Goal: Contribute content: Contribute content

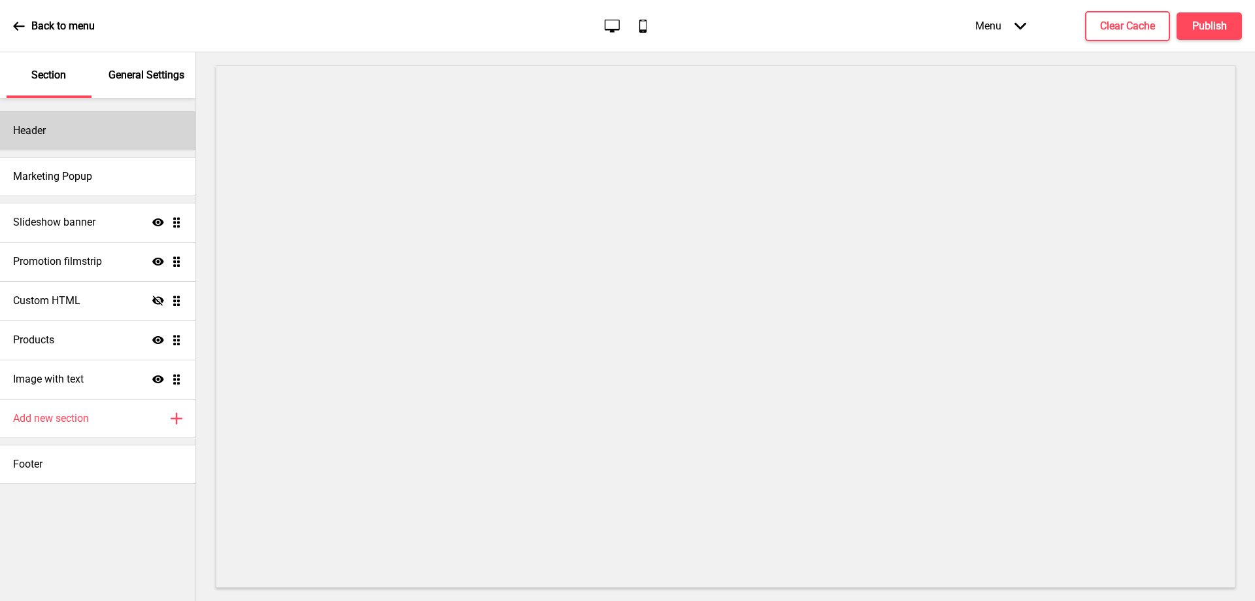
click at [109, 135] on div "Header" at bounding box center [97, 130] width 195 height 39
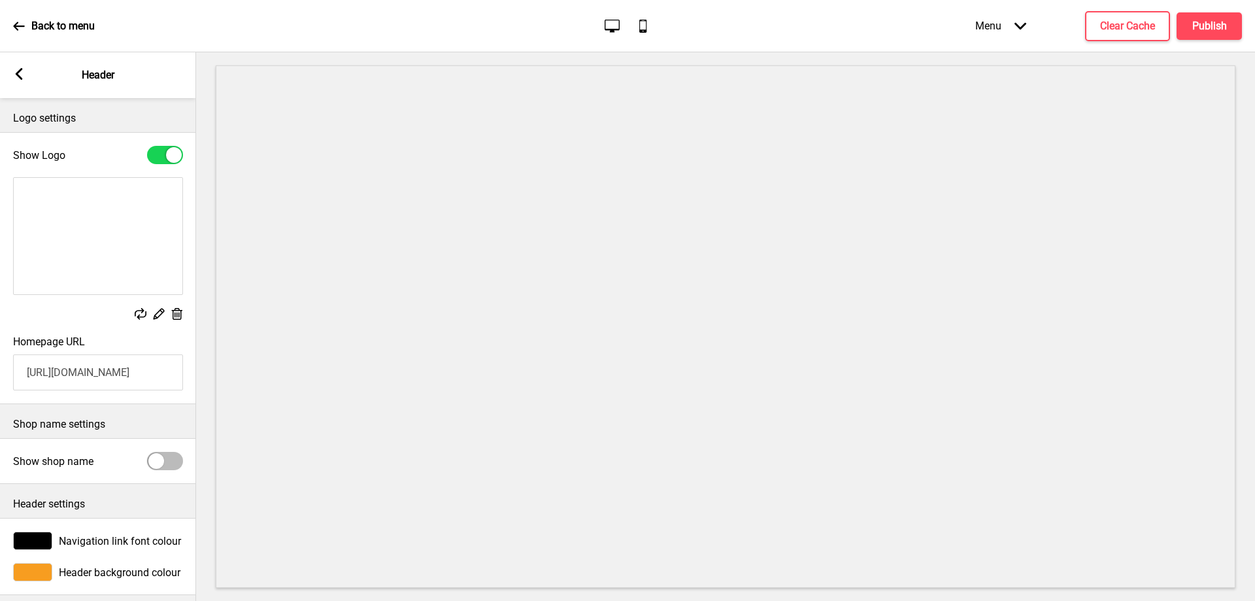
click at [20, 79] on icon at bounding box center [19, 74] width 7 height 12
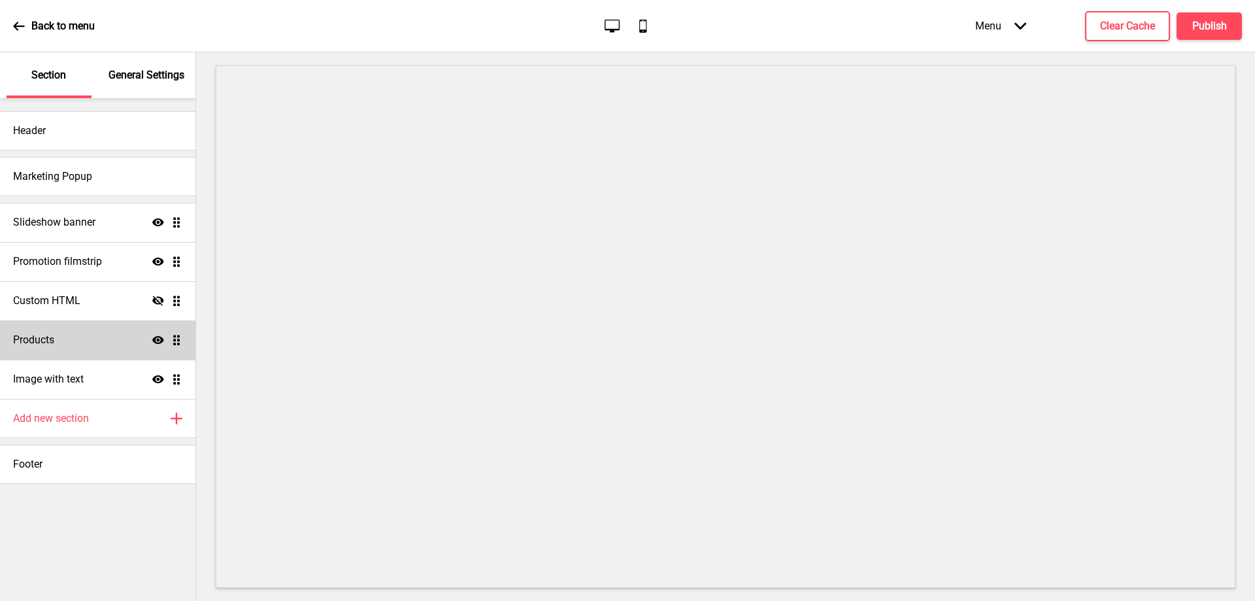
click at [156, 339] on icon at bounding box center [158, 340] width 12 height 8
click at [154, 261] on icon at bounding box center [158, 262] width 12 height 8
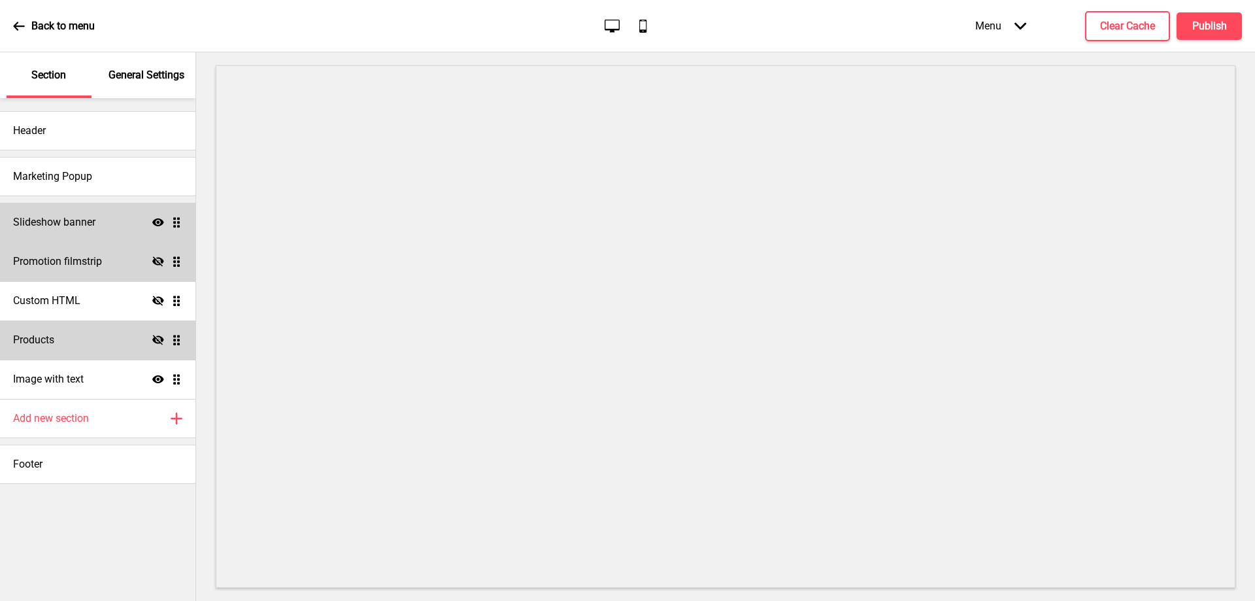
click at [158, 222] on icon at bounding box center [158, 222] width 12 height 8
click at [158, 222] on icon at bounding box center [158, 222] width 12 height 10
click at [161, 263] on icon "Hide" at bounding box center [158, 262] width 12 height 12
click at [156, 302] on icon "Hide" at bounding box center [158, 301] width 12 height 12
click at [158, 339] on icon at bounding box center [158, 340] width 12 height 10
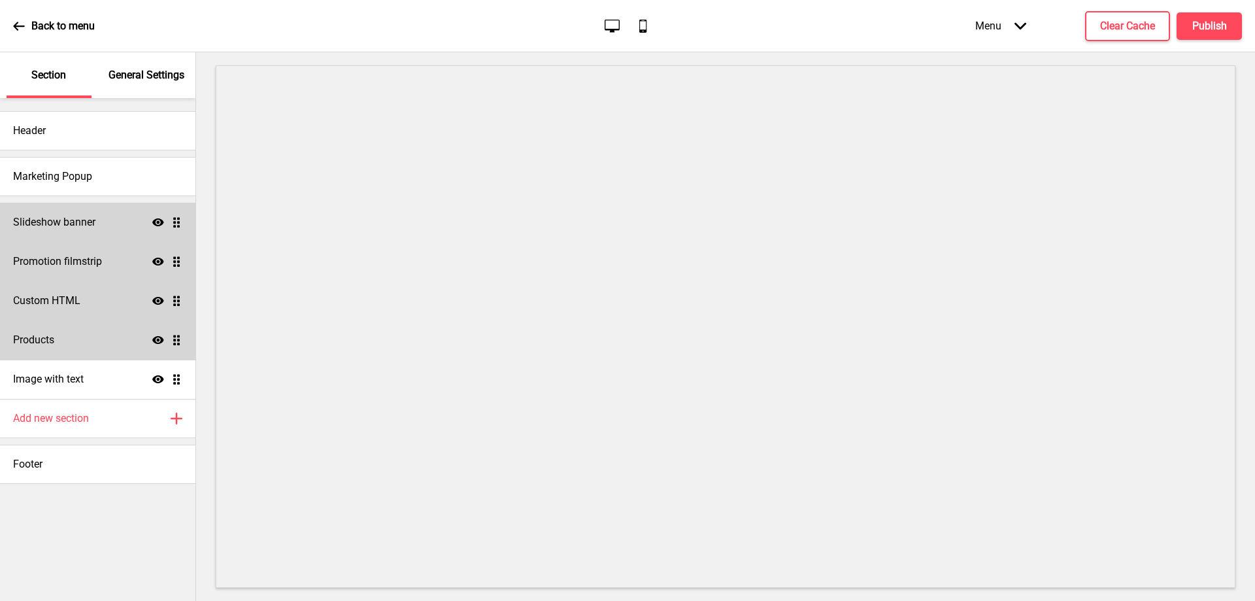
click at [158, 339] on icon at bounding box center [158, 340] width 12 height 8
click at [158, 339] on icon at bounding box center [158, 340] width 12 height 10
click at [158, 339] on icon at bounding box center [158, 340] width 12 height 8
click at [158, 303] on icon at bounding box center [158, 301] width 12 height 8
click at [157, 341] on icon "Hide" at bounding box center [158, 340] width 12 height 12
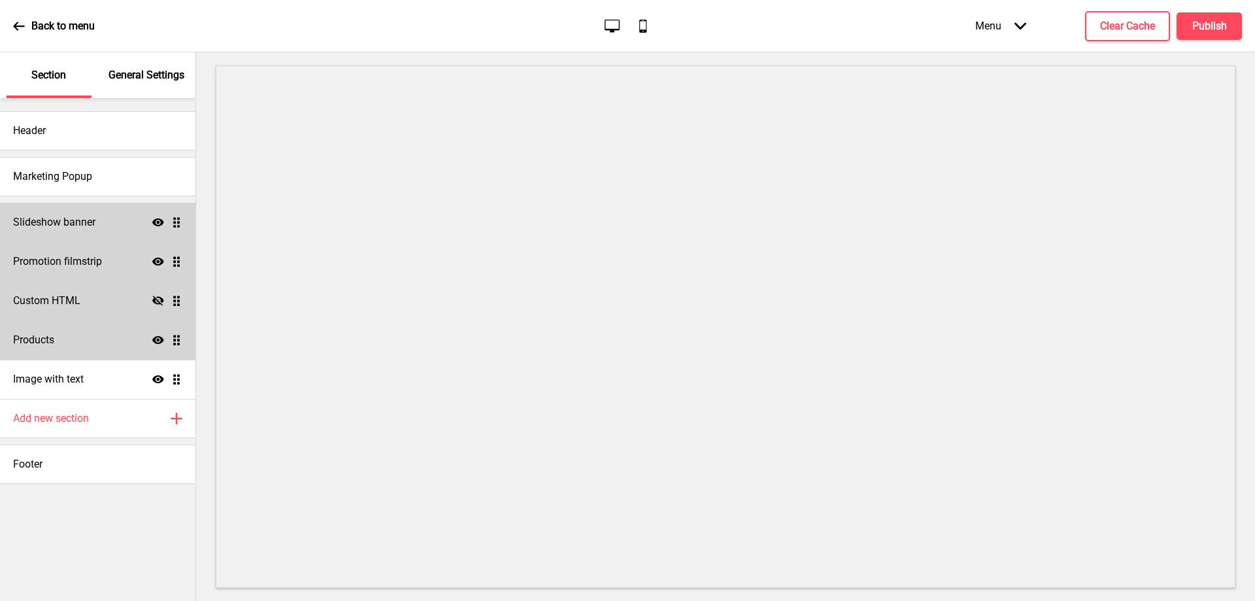
click at [138, 523] on div "Header Marketing Popup Slideshow banner Show Drag Promotion filmstrip Show Drag…" at bounding box center [97, 349] width 195 height 503
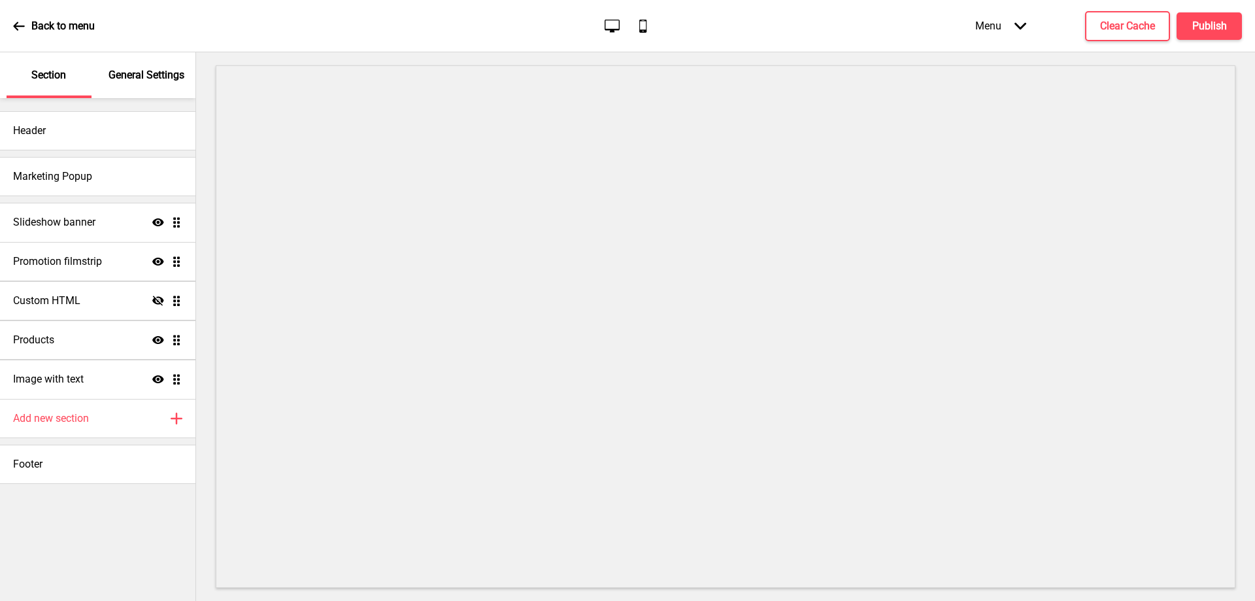
click at [180, 223] on ul "Slideshow banner Show Drag Promotion filmstrip Show Drag Custom HTML Hide Drag …" at bounding box center [97, 301] width 195 height 196
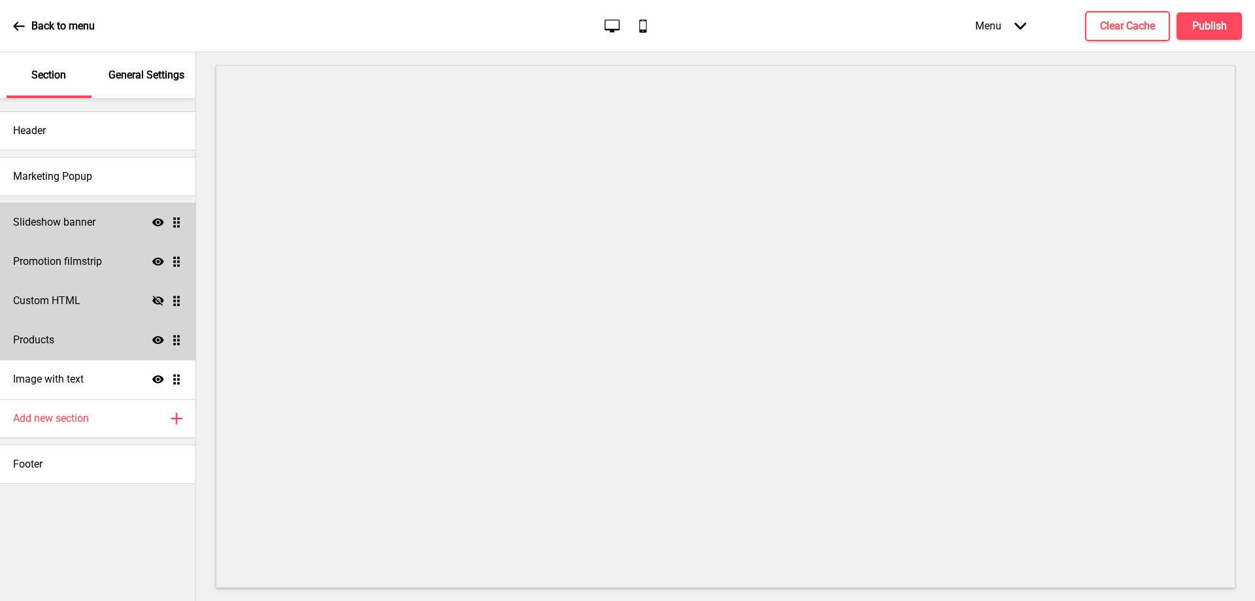
click at [112, 220] on div "Slideshow banner Show Drag" at bounding box center [97, 222] width 195 height 39
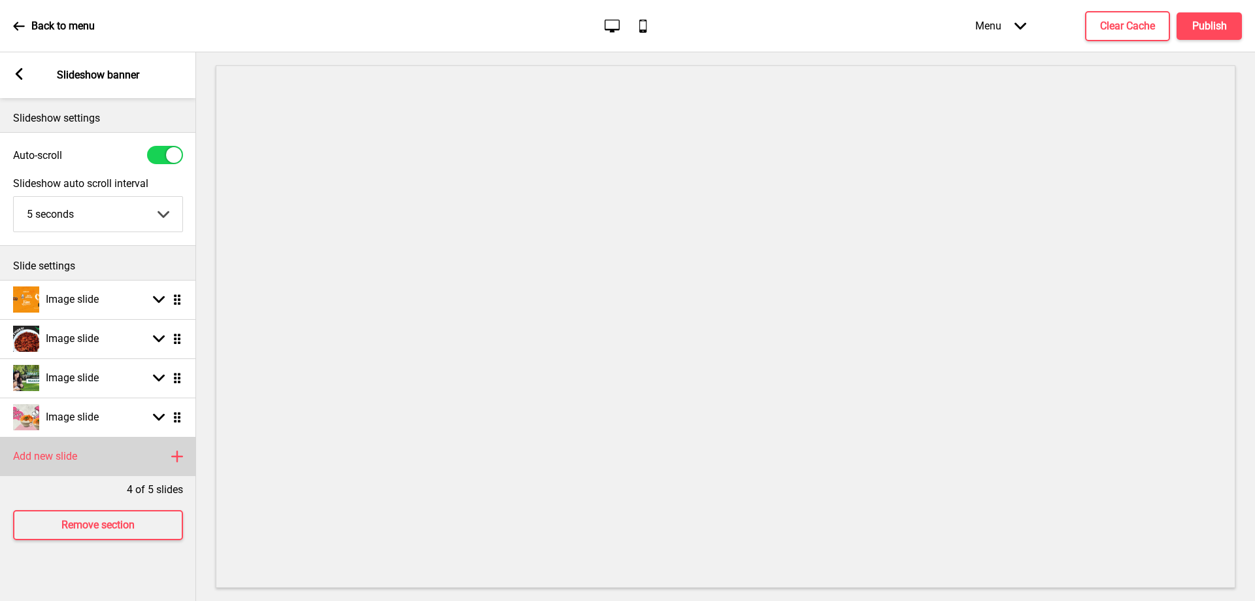
click at [70, 461] on h4 "Add new slide" at bounding box center [45, 456] width 64 height 14
click at [107, 456] on div "Image slide Arrow down Drag" at bounding box center [98, 456] width 196 height 39
select select "right"
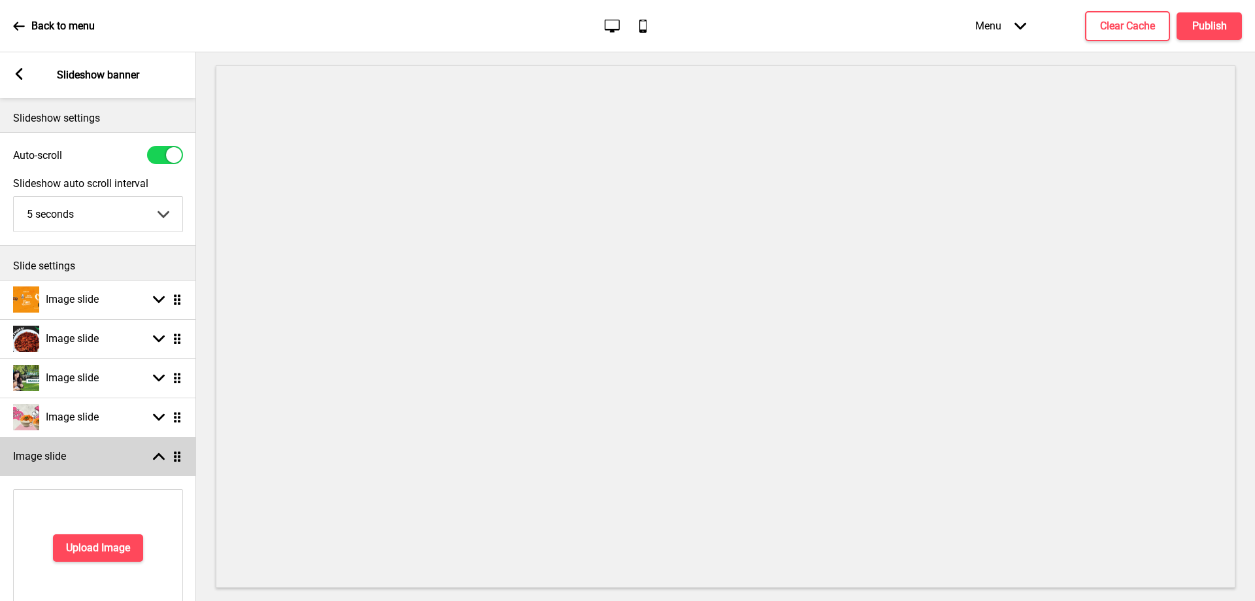
click at [107, 456] on div "Image slide Arrow up Drag" at bounding box center [98, 456] width 196 height 39
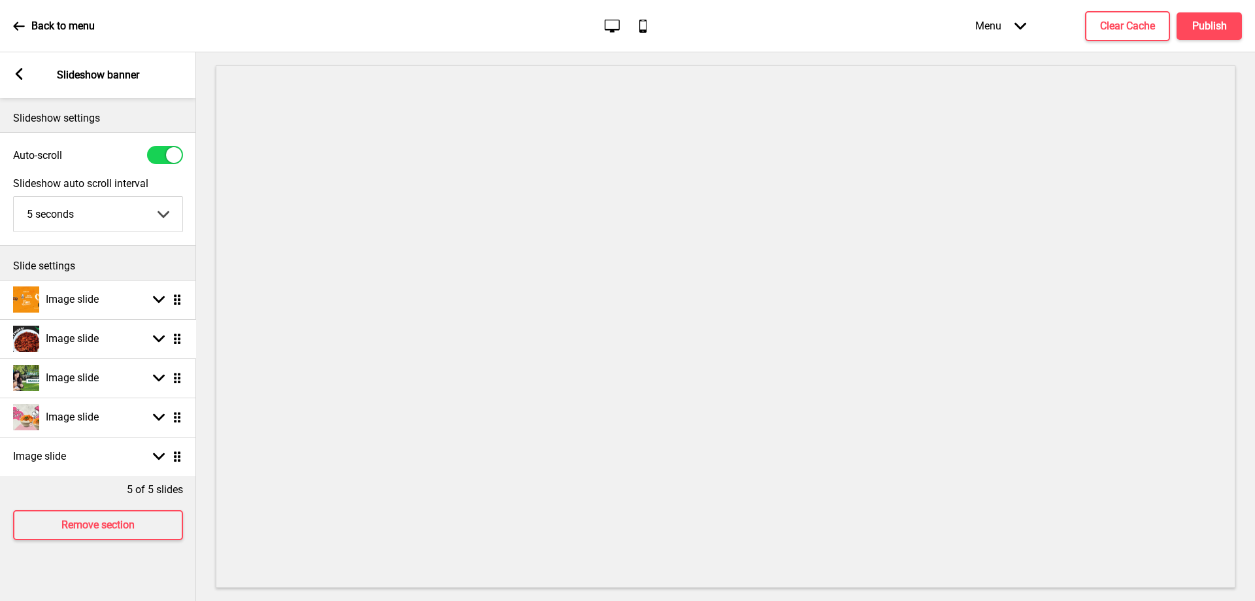
click at [177, 341] on ul "Image slide Arrow down Drag Image slide Arrow down Drag Image slide Arrow down …" at bounding box center [98, 378] width 196 height 196
click at [156, 340] on rect at bounding box center [159, 339] width 12 height 12
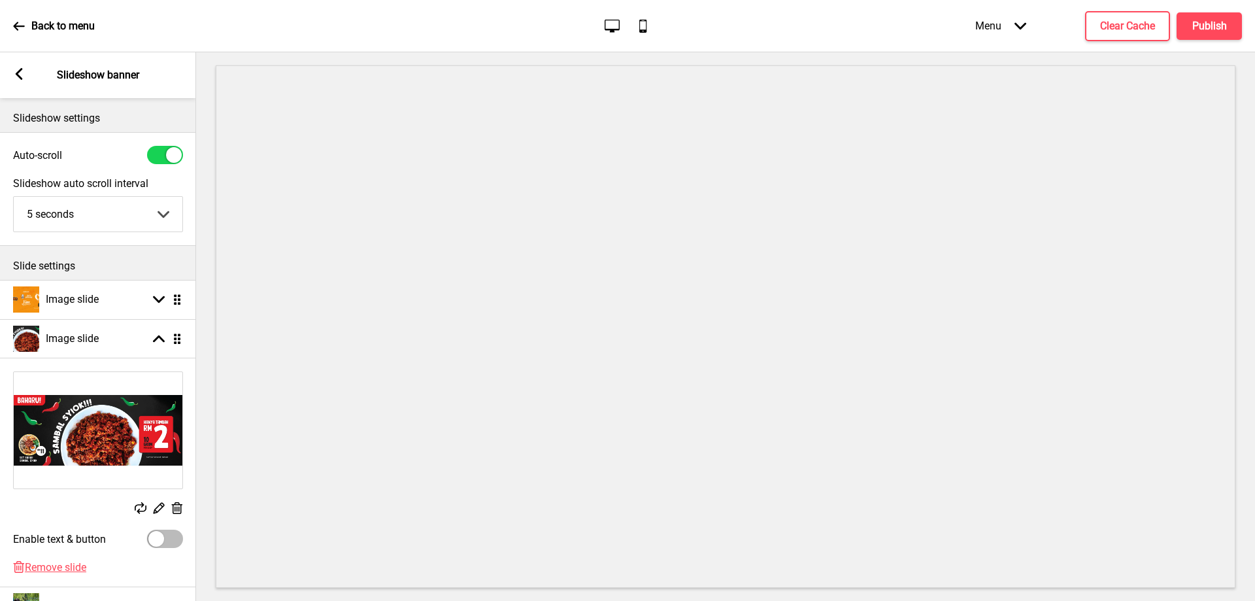
click at [182, 510] on rect at bounding box center [177, 508] width 14 height 14
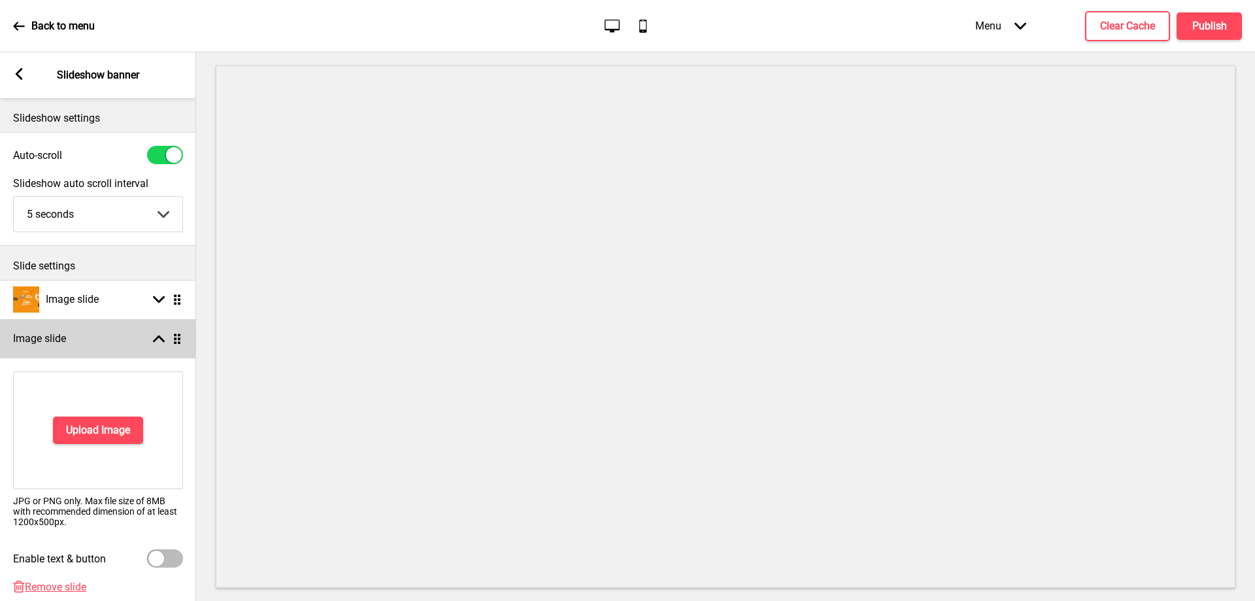
click at [156, 341] on icon at bounding box center [159, 338] width 12 height 7
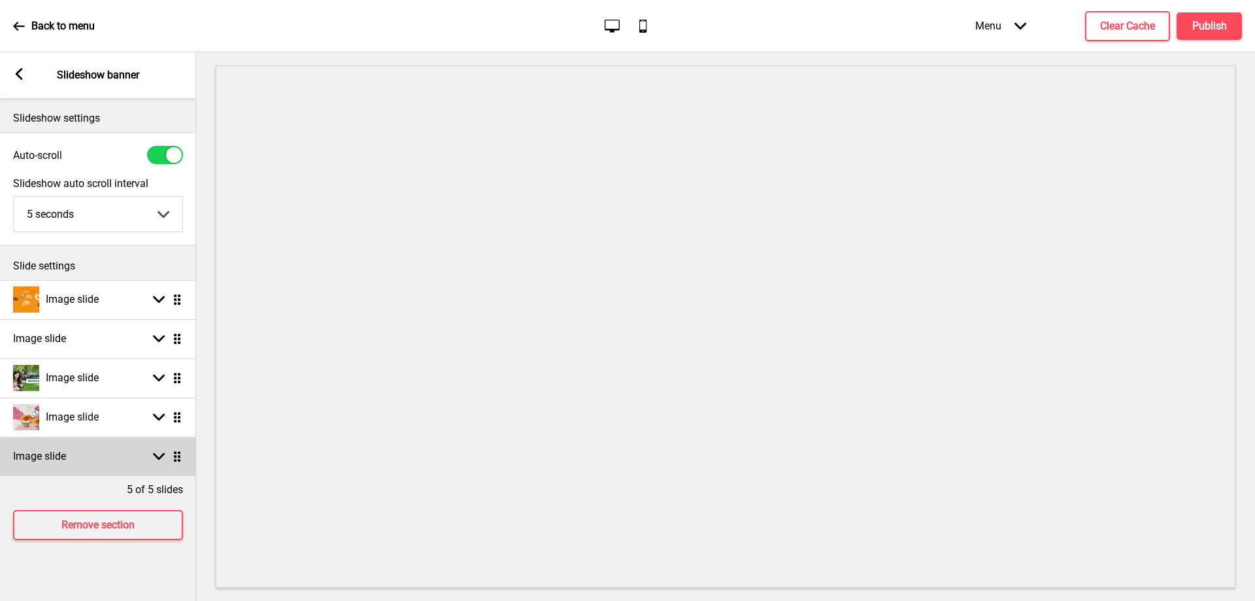
click at [163, 461] on rect at bounding box center [159, 456] width 12 height 12
select select "right"
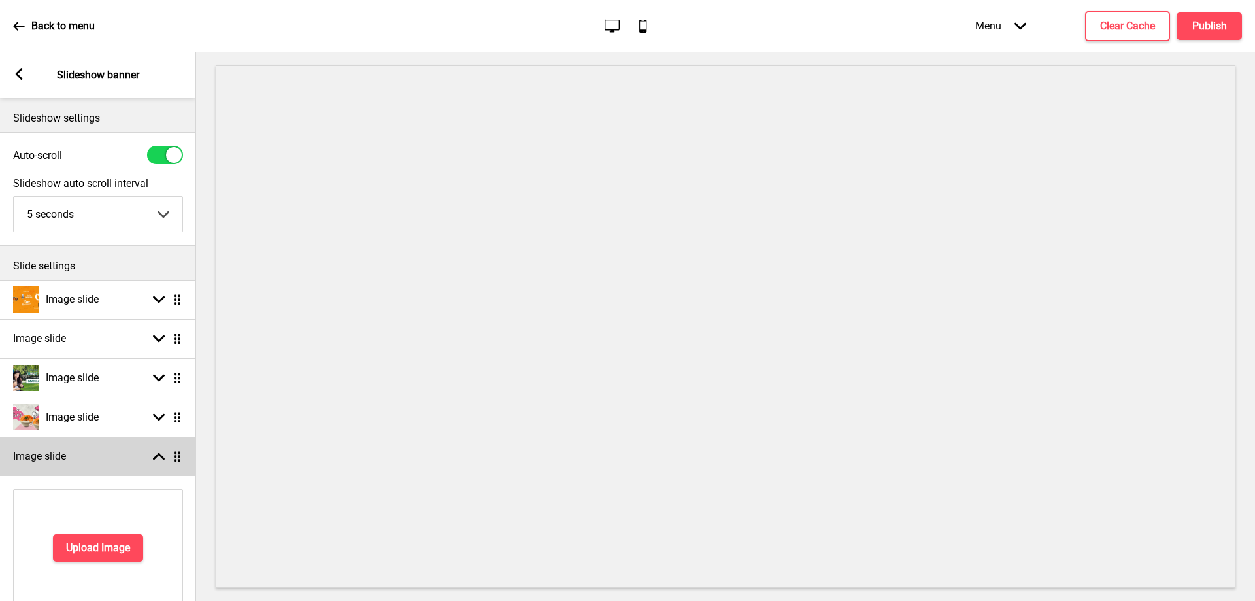
click at [161, 461] on rect at bounding box center [159, 456] width 12 height 12
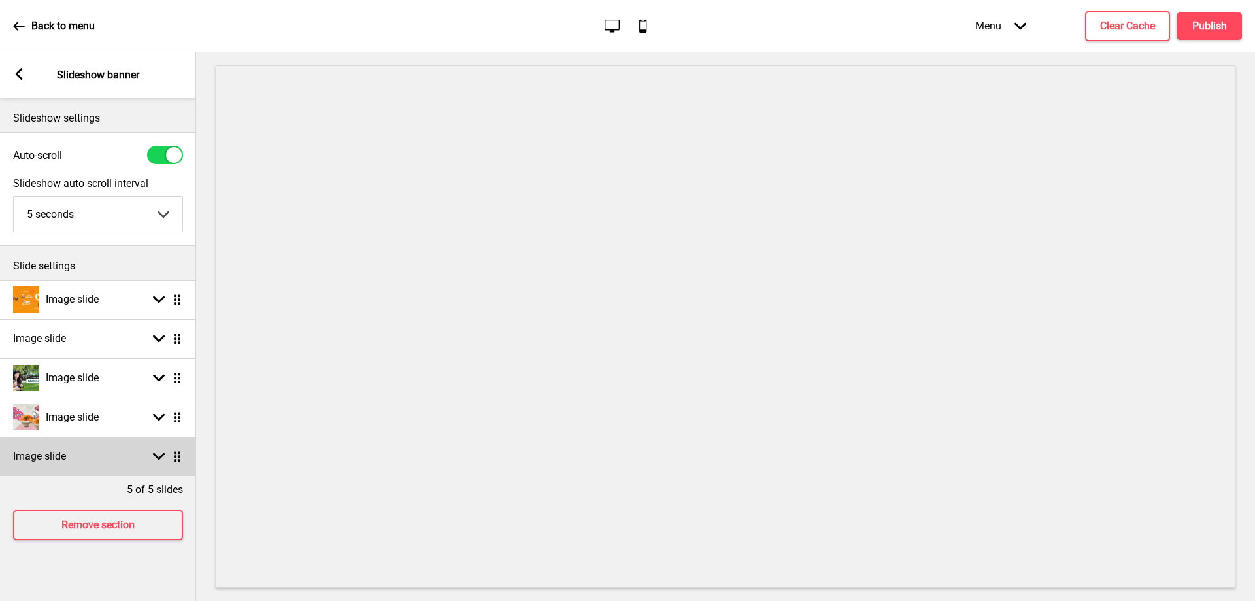
click at [161, 457] on icon at bounding box center [159, 456] width 12 height 7
select select "right"
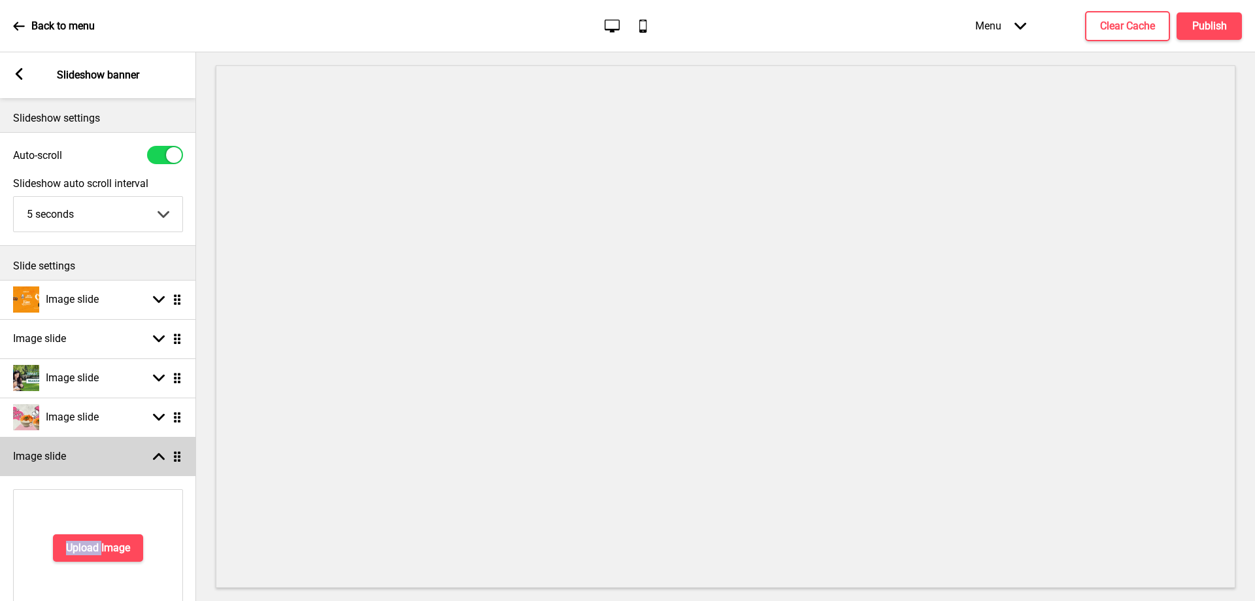
click at [161, 457] on icon at bounding box center [159, 456] width 12 height 7
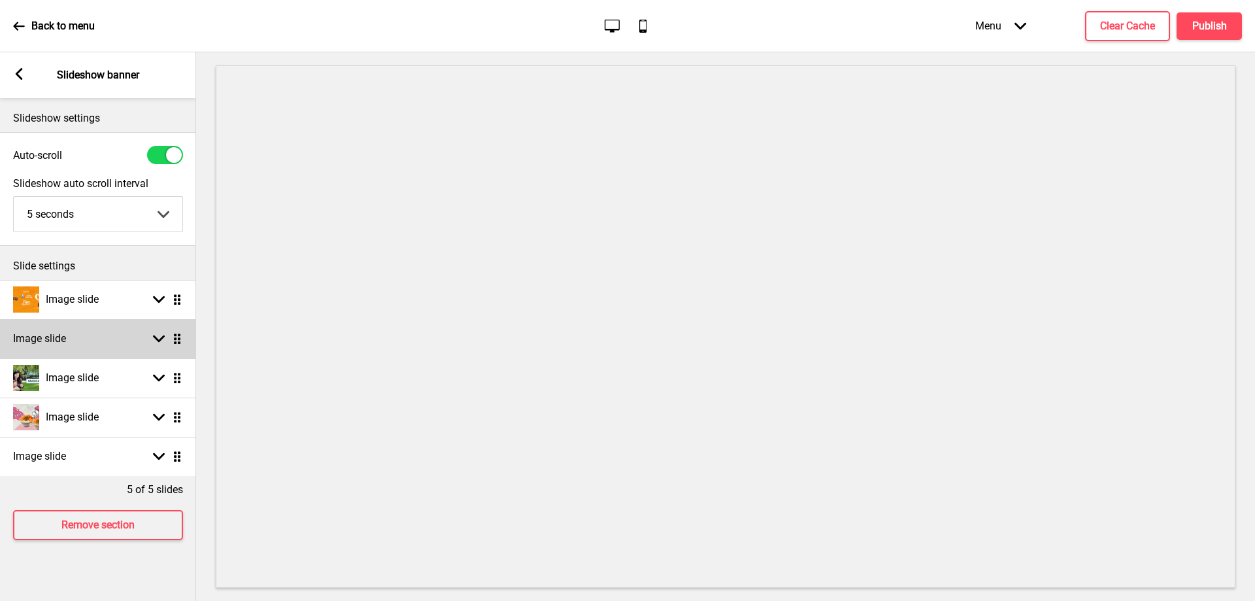
click at [161, 337] on rect at bounding box center [159, 339] width 12 height 12
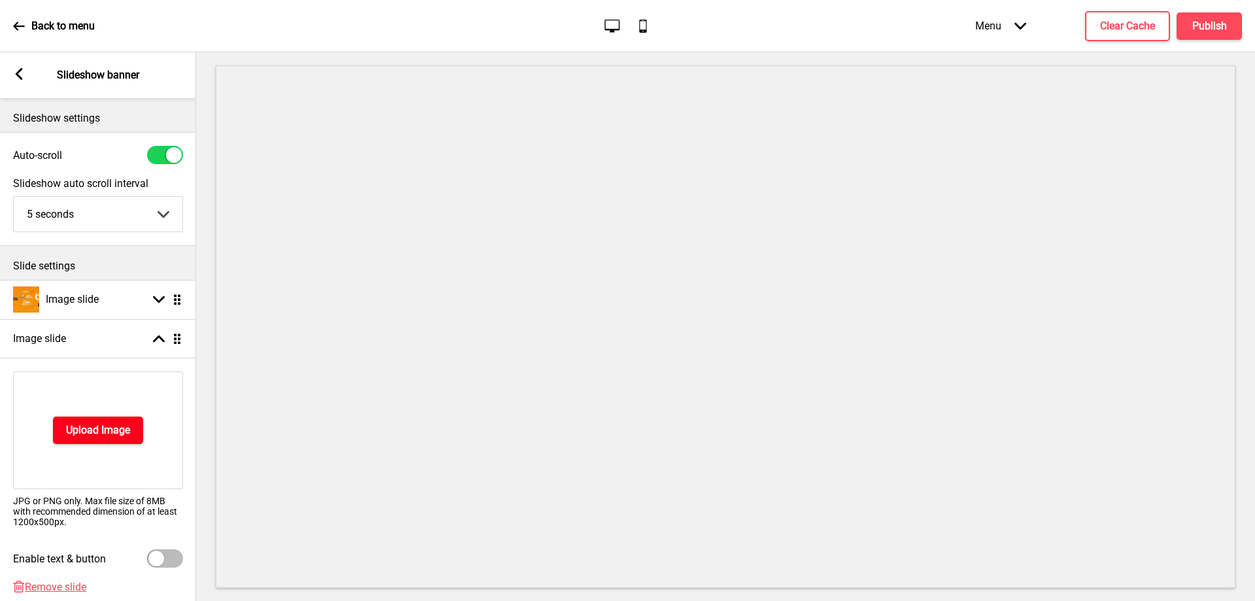
click at [114, 424] on h4 "Upload Image" at bounding box center [98, 430] width 64 height 14
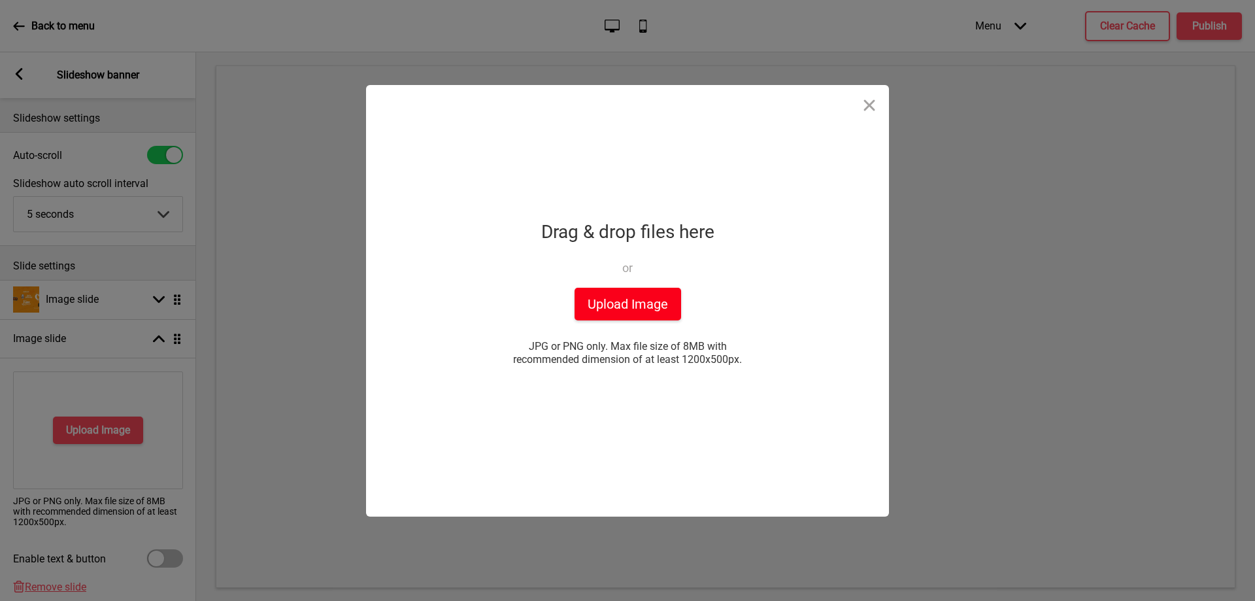
click at [648, 300] on button "Upload Image" at bounding box center [627, 304] width 107 height 33
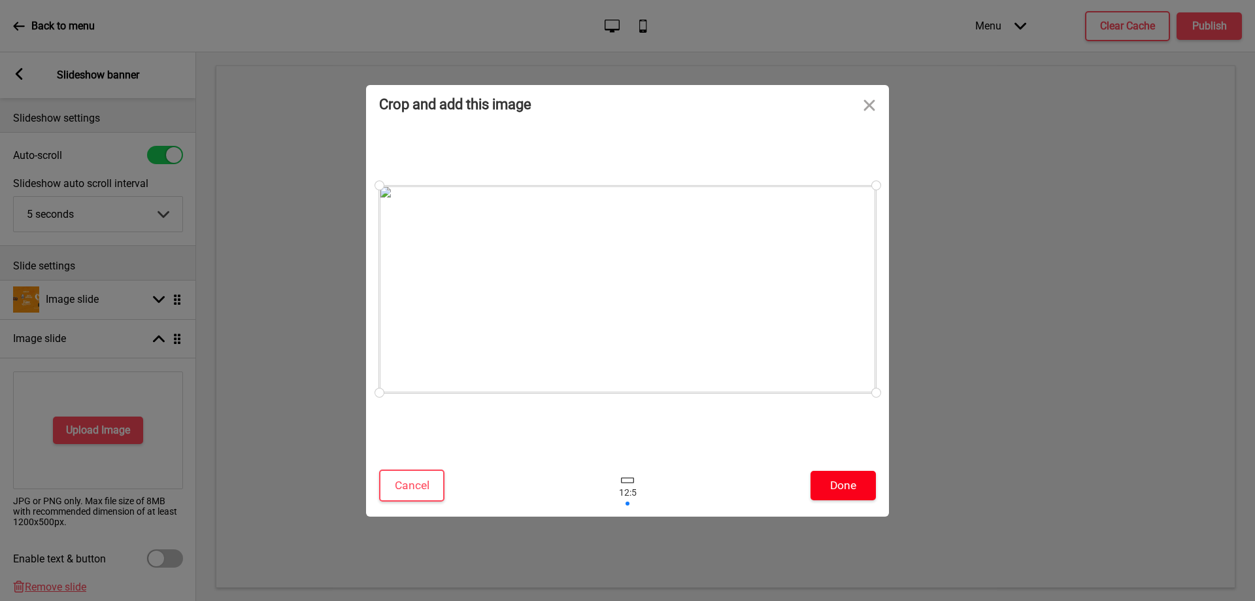
click at [846, 487] on button "Done" at bounding box center [842, 485] width 65 height 29
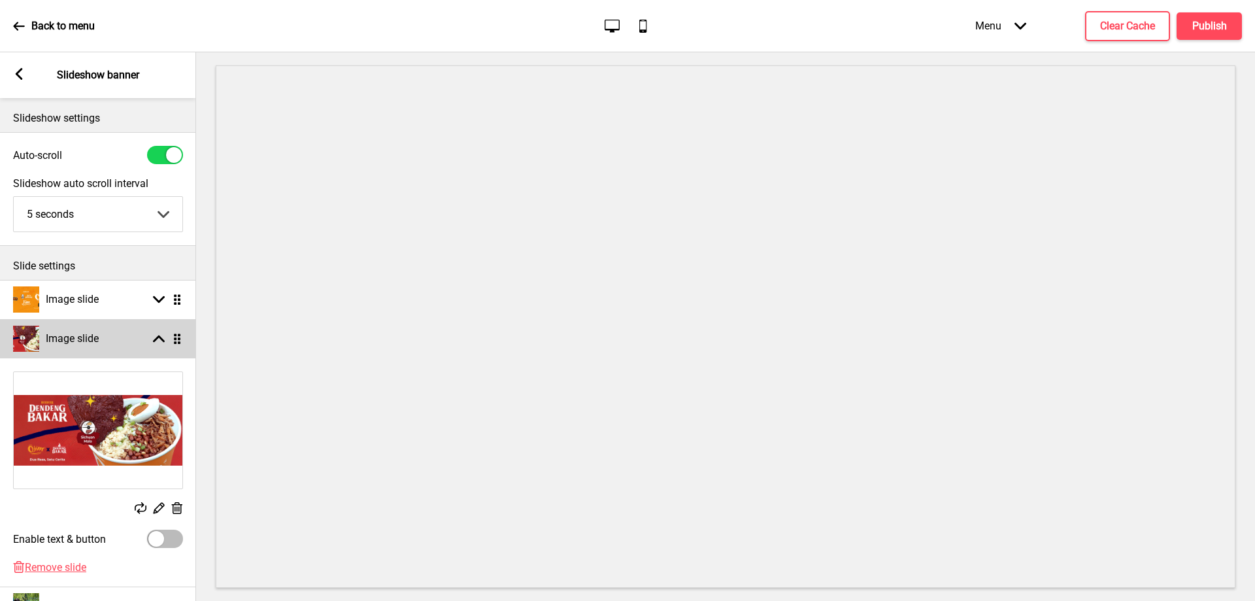
drag, startPoint x: 162, startPoint y: 341, endPoint x: 152, endPoint y: 358, distance: 19.6
click at [152, 358] on div "Image slide Arrow up Drag" at bounding box center [98, 338] width 196 height 39
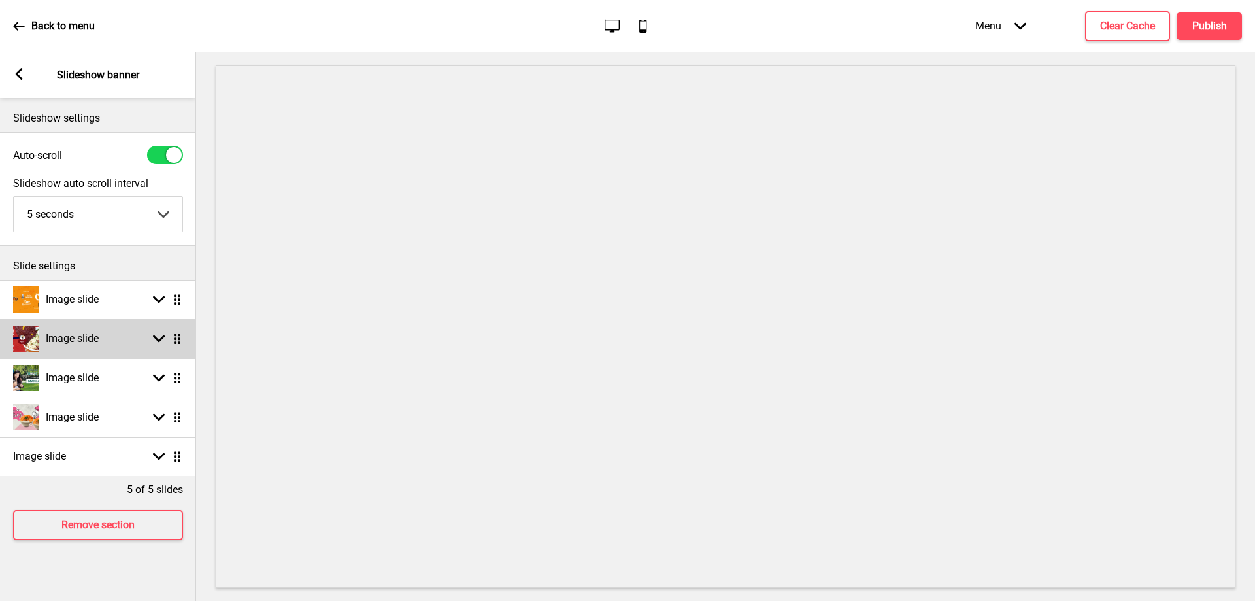
click at [163, 341] on rect at bounding box center [159, 339] width 12 height 12
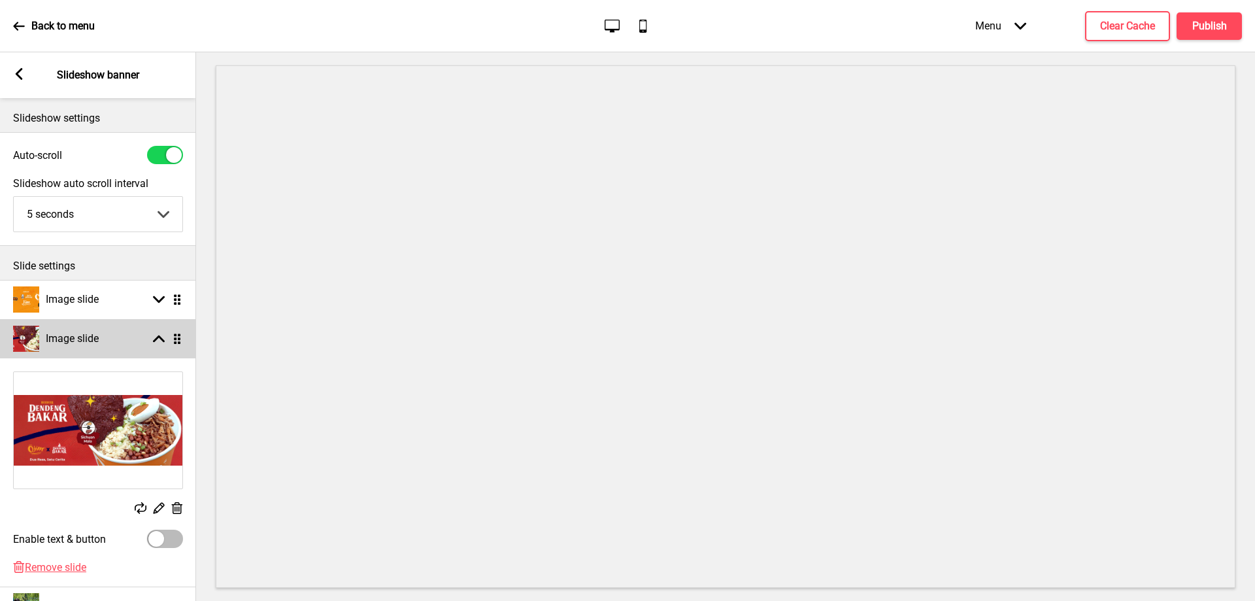
click at [163, 341] on icon at bounding box center [159, 338] width 12 height 7
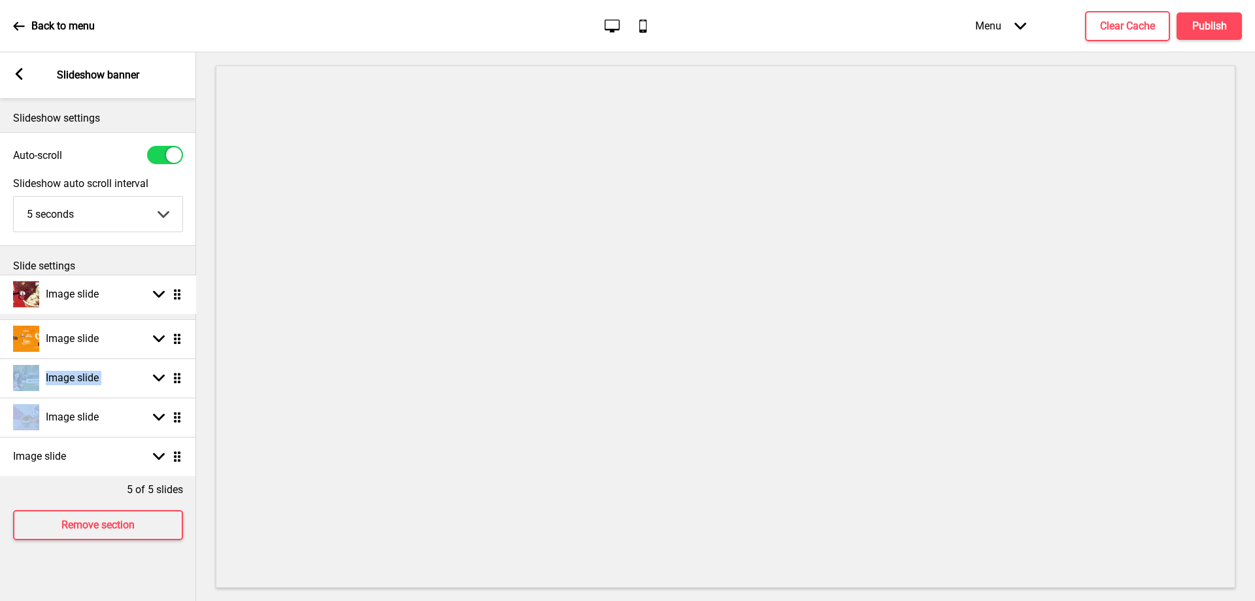
drag, startPoint x: 176, startPoint y: 339, endPoint x: 171, endPoint y: 295, distance: 44.7
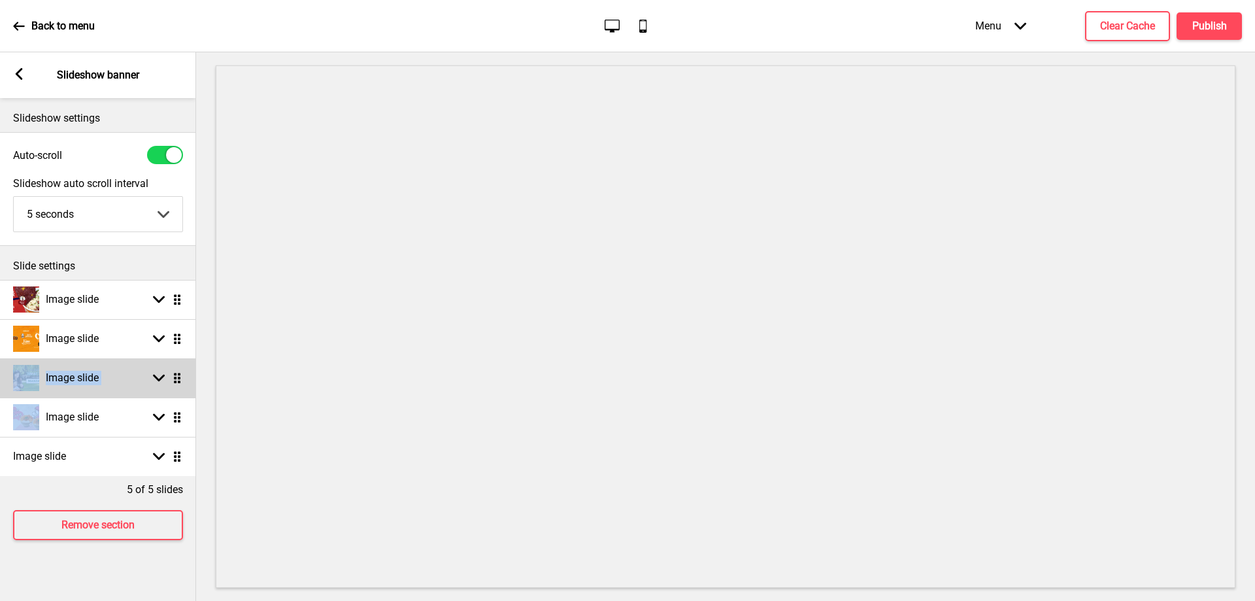
click at [81, 384] on h4 "Image slide" at bounding box center [72, 378] width 53 height 14
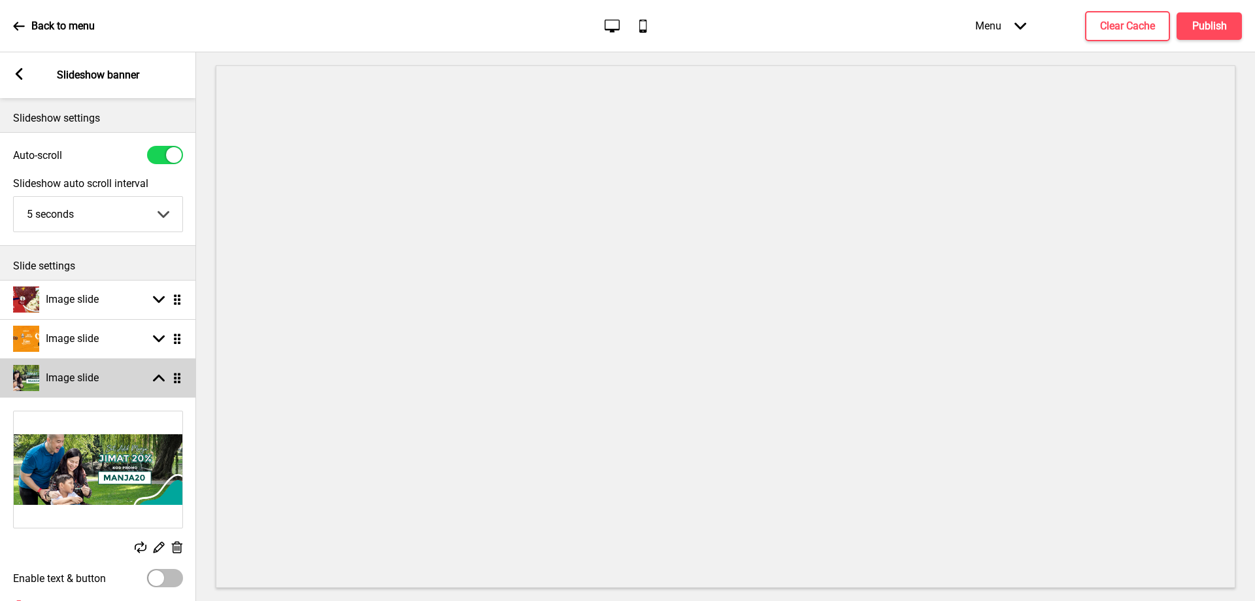
click at [152, 380] on div "Arrow up Drag" at bounding box center [164, 378] width 37 height 12
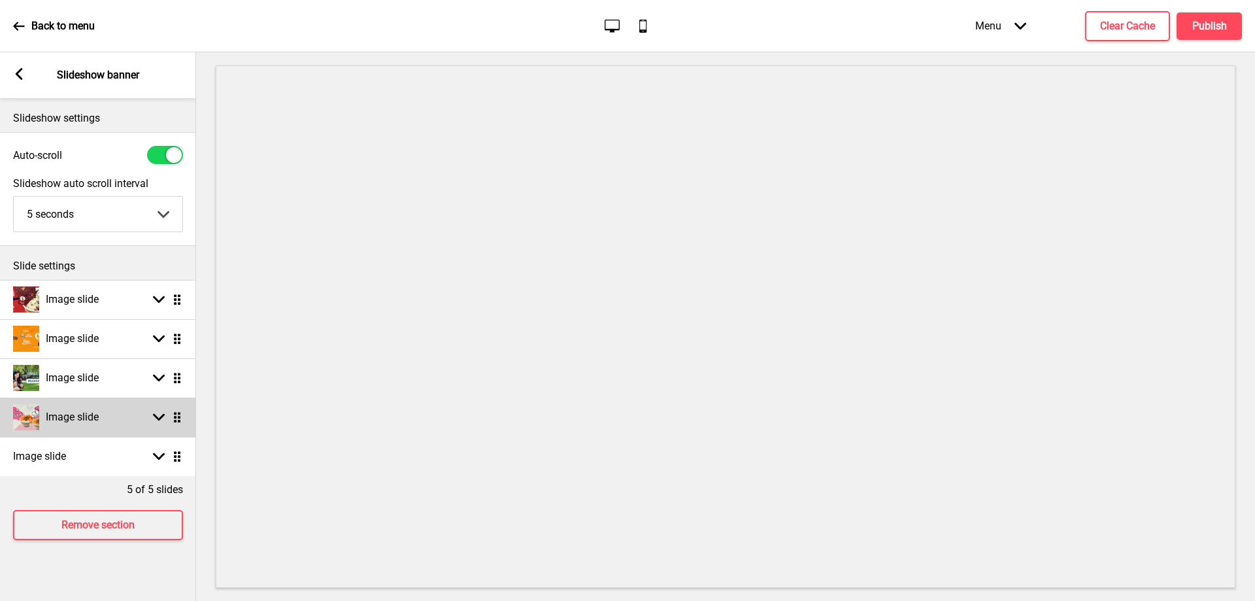
click at [161, 419] on rect at bounding box center [159, 417] width 12 height 12
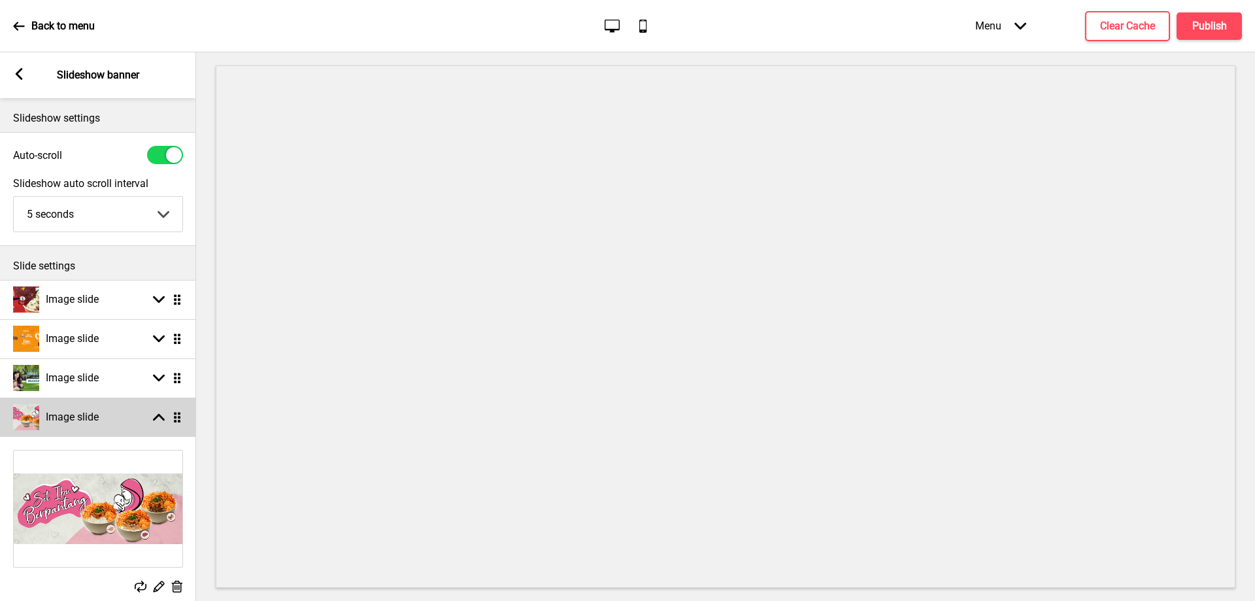
click at [161, 419] on rect at bounding box center [159, 417] width 12 height 12
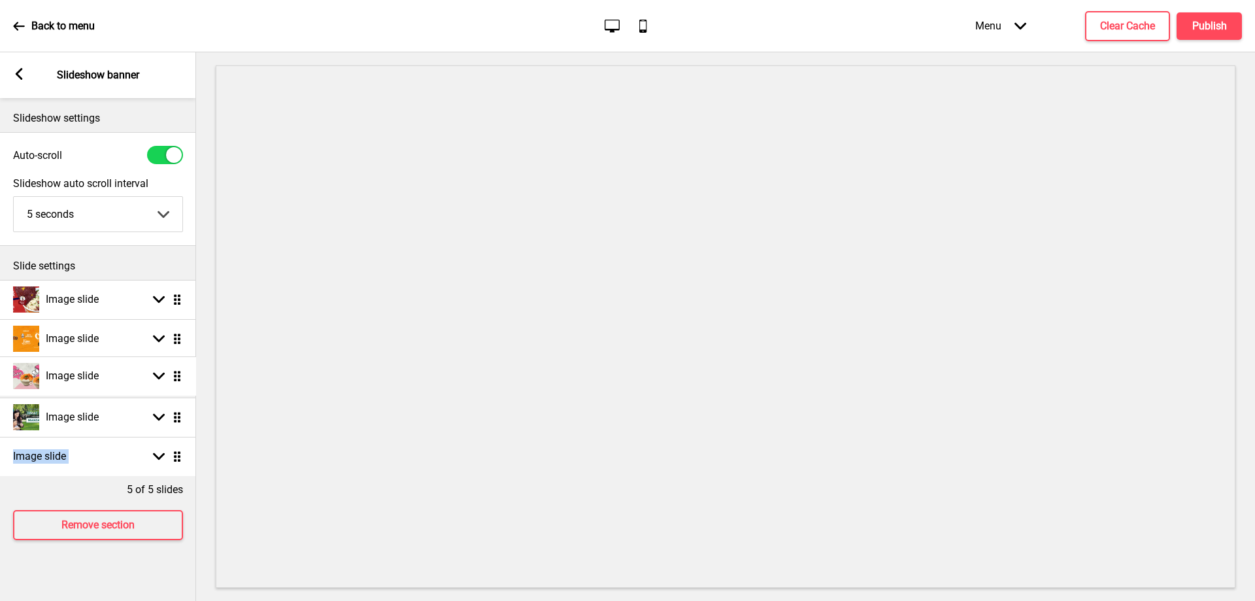
drag, startPoint x: 176, startPoint y: 416, endPoint x: 171, endPoint y: 373, distance: 43.5
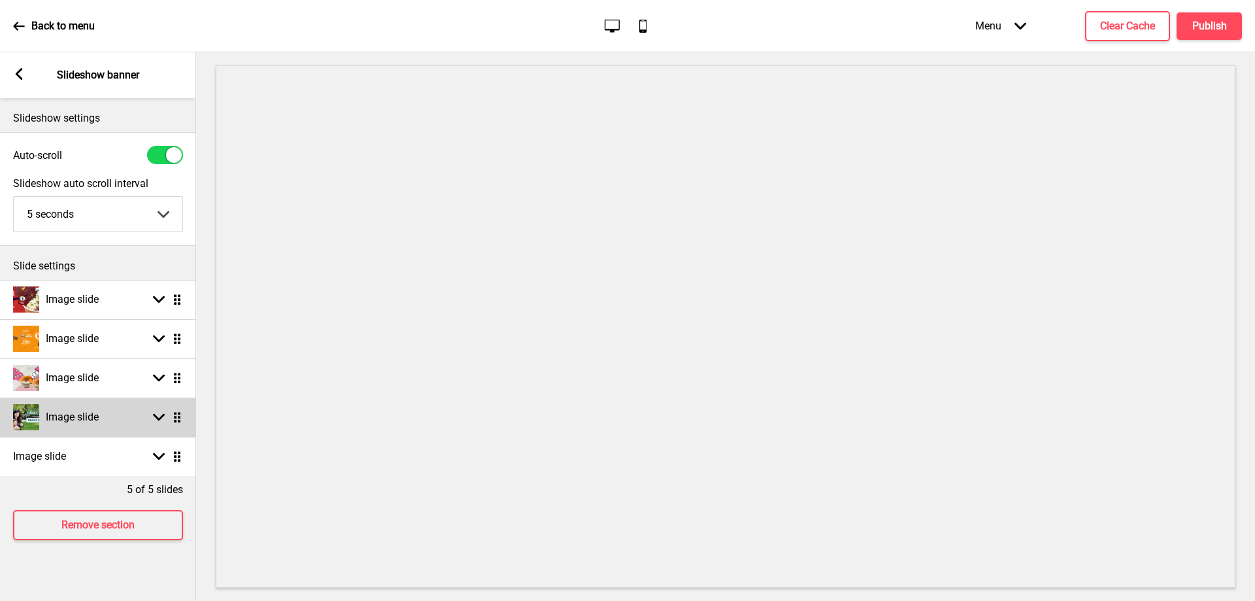
click at [158, 414] on rect at bounding box center [159, 417] width 12 height 12
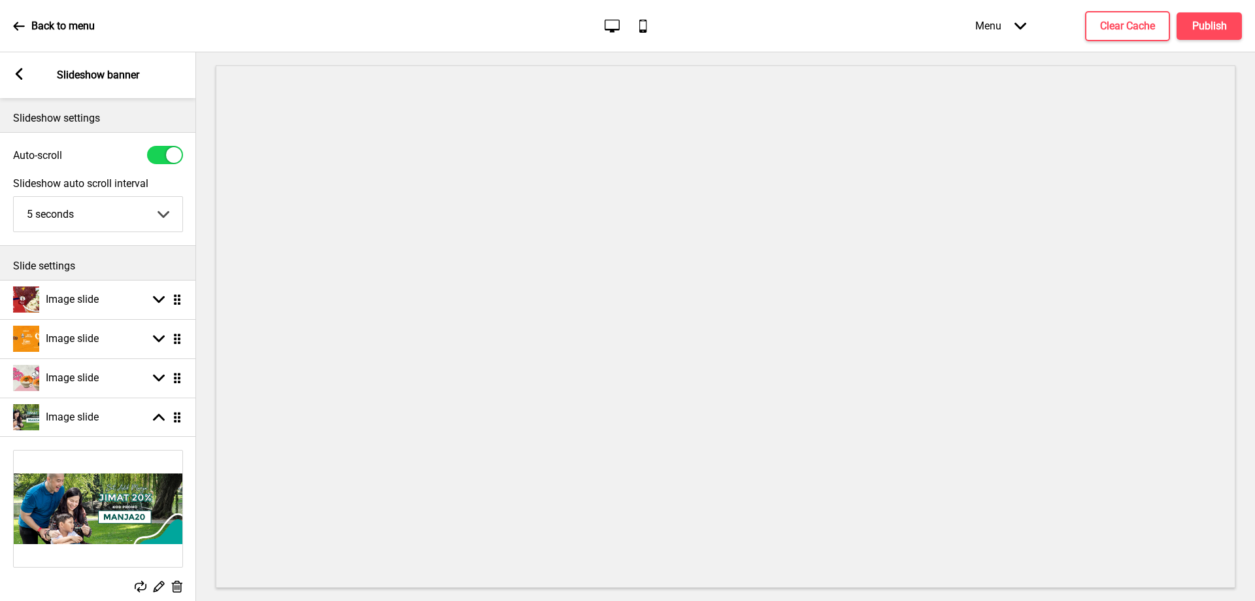
click at [108, 501] on img at bounding box center [98, 508] width 169 height 116
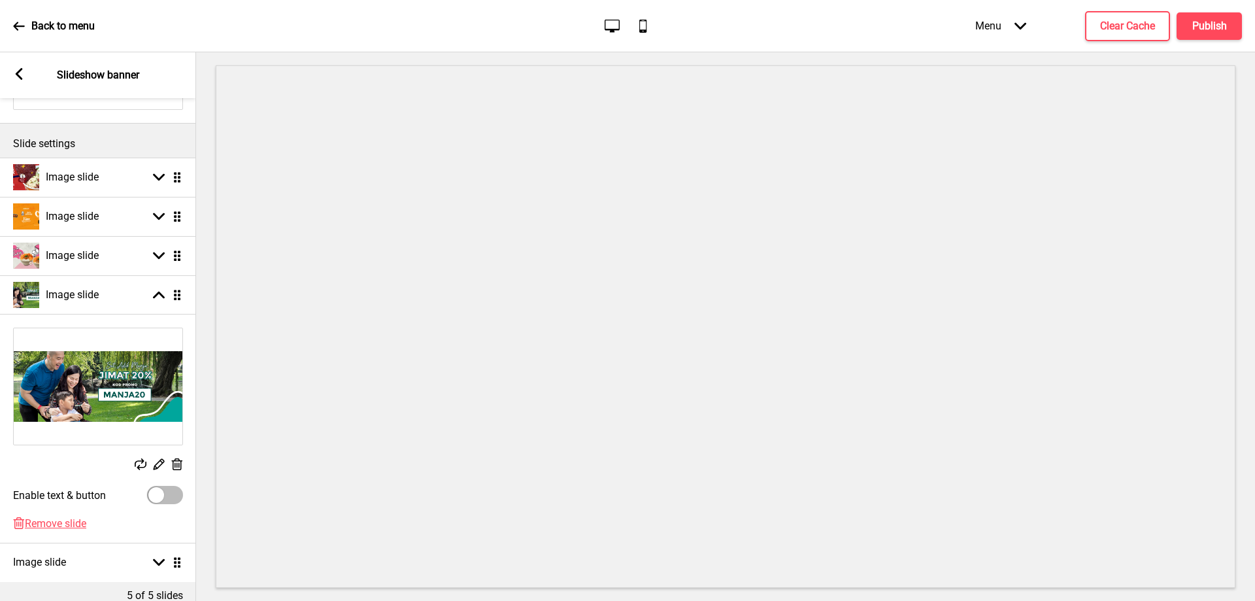
scroll to position [131, 0]
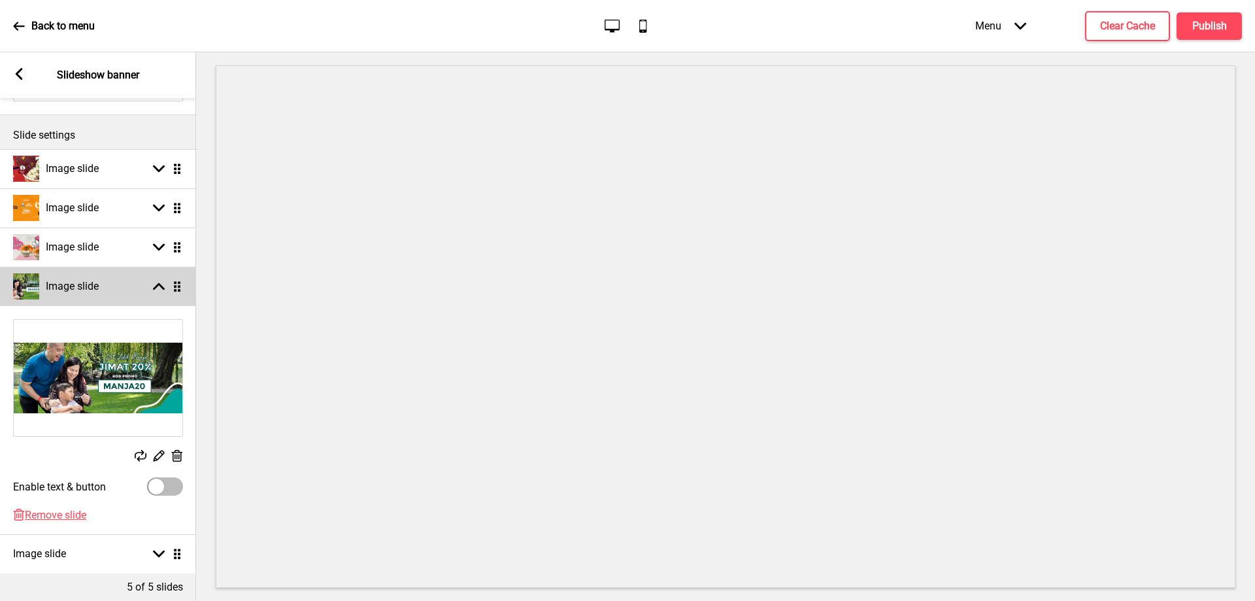
click at [155, 292] on div "Image slide Arrow up Drag" at bounding box center [98, 286] width 196 height 39
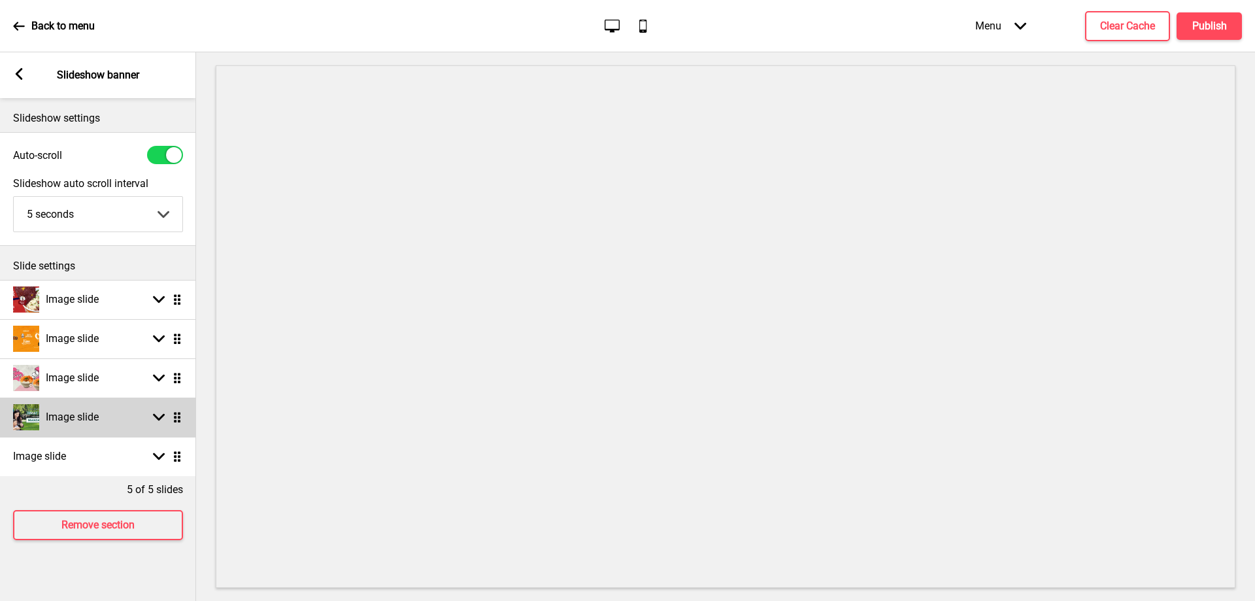
scroll to position [0, 0]
